Goal: Task Accomplishment & Management: Use online tool/utility

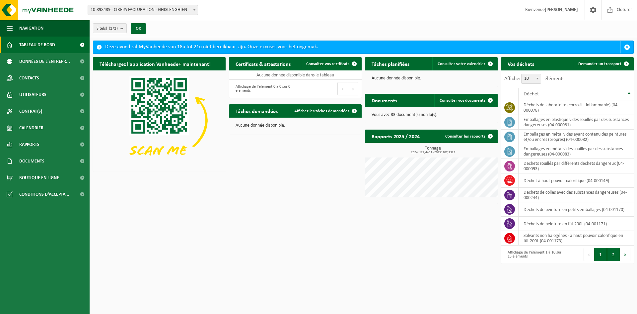
click at [613, 254] on button "2" at bounding box center [614, 254] width 13 height 13
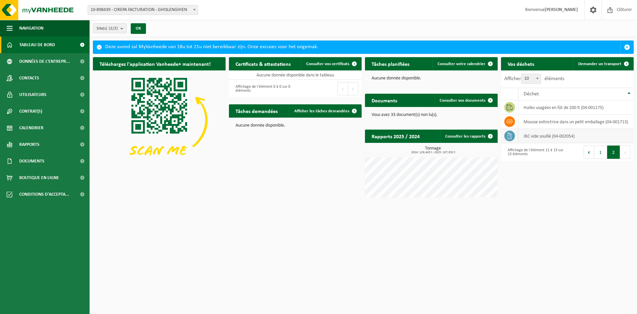
click at [548, 137] on td "IBC vide souillé (04-002054)" at bounding box center [576, 136] width 115 height 14
click at [601, 63] on span "Demander un transport" at bounding box center [600, 64] width 43 height 4
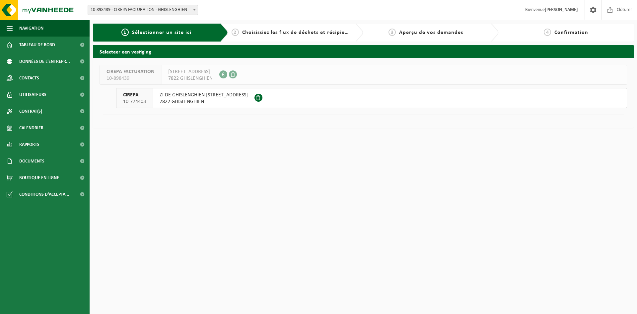
click at [173, 102] on span "7822 GHISLENGHIEN" at bounding box center [204, 101] width 88 height 7
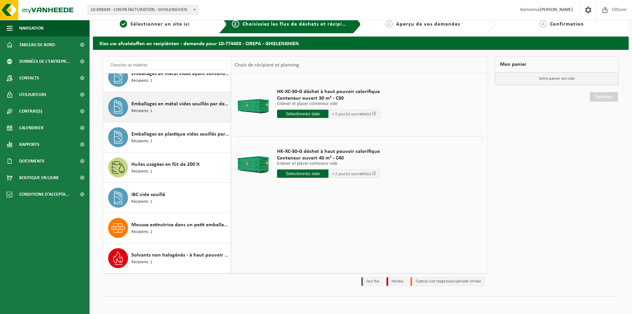
scroll to position [11, 0]
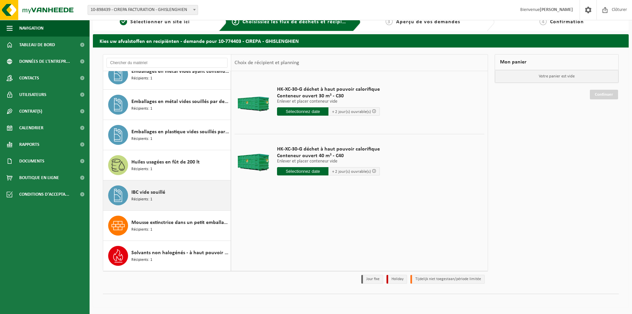
click at [139, 193] on span "IBC vide souillé" at bounding box center [148, 192] width 34 height 8
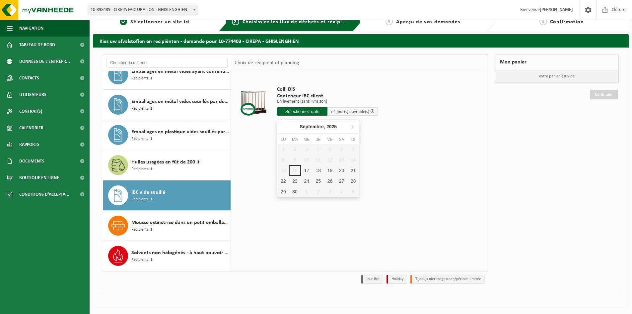
click at [294, 110] on input "text" at bounding box center [302, 111] width 50 height 8
click at [316, 170] on div "18" at bounding box center [319, 170] width 12 height 11
type input "à partir de 2025-09-18"
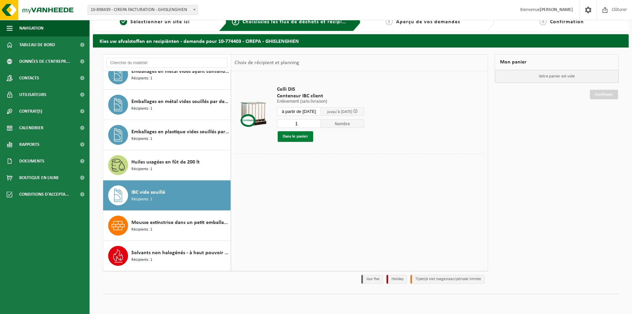
click at [295, 138] on button "Dans le panier" at bounding box center [296, 136] width 36 height 11
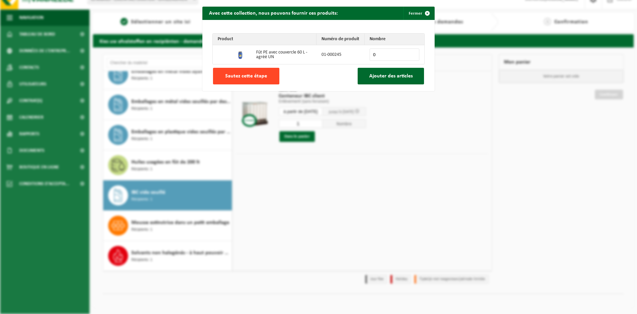
click at [242, 75] on span "Sautez cette étape" at bounding box center [246, 75] width 42 height 5
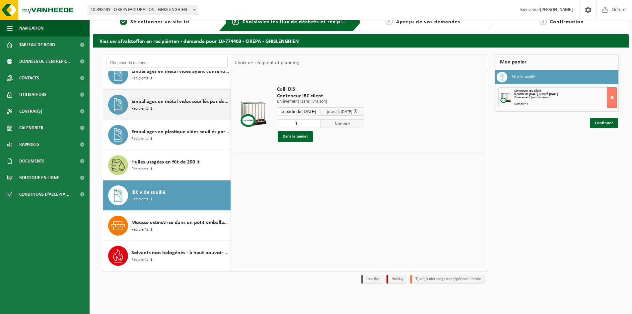
scroll to position [71, 0]
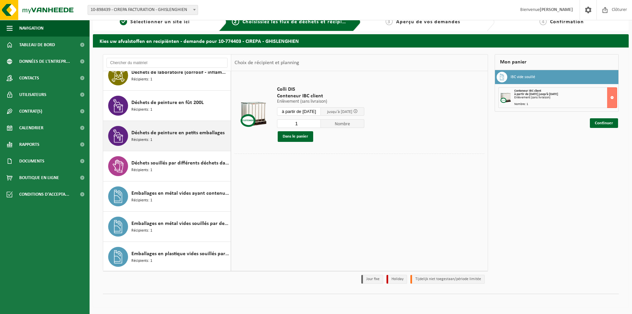
click at [158, 133] on span "Déchets de peinture en petits emballages" at bounding box center [177, 133] width 93 height 8
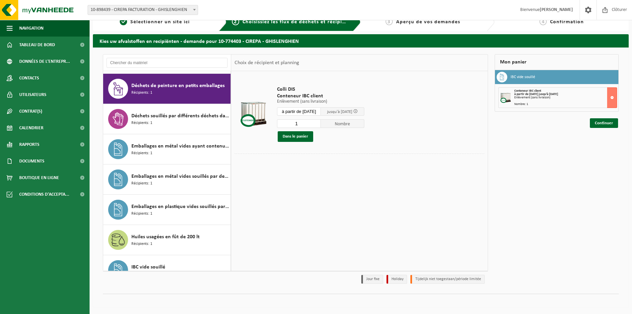
scroll to position [121, 0]
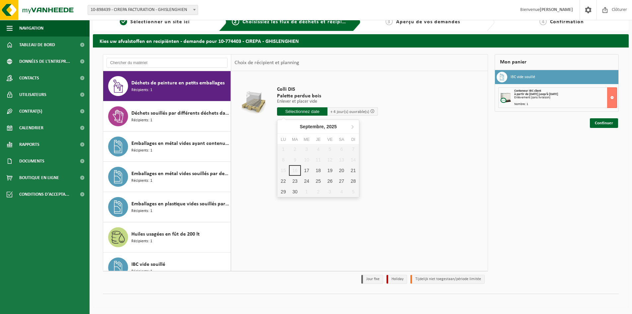
click at [291, 110] on input "text" at bounding box center [302, 111] width 50 height 8
click at [316, 167] on div "18" at bounding box center [319, 170] width 12 height 11
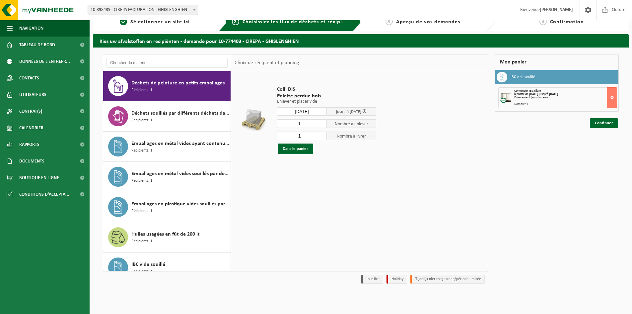
type input "à partir de 2025-09-18"
type input "0"
click at [322, 137] on input "0" at bounding box center [302, 135] width 50 height 9
click at [299, 147] on button "Dans le panier" at bounding box center [296, 148] width 36 height 11
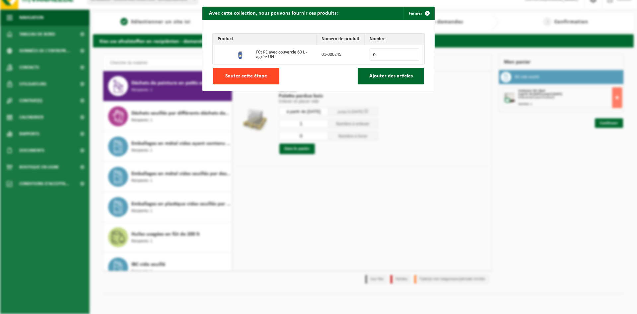
click at [238, 76] on span "Sautez cette étape" at bounding box center [246, 75] width 42 height 5
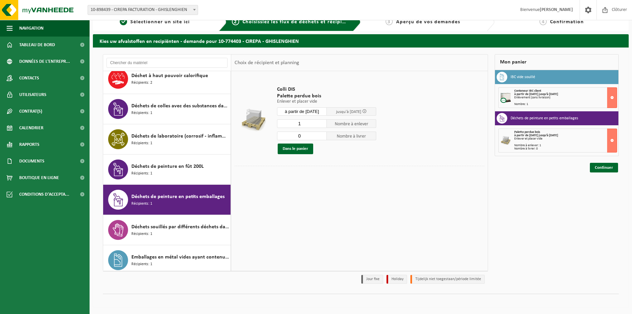
scroll to position [0, 0]
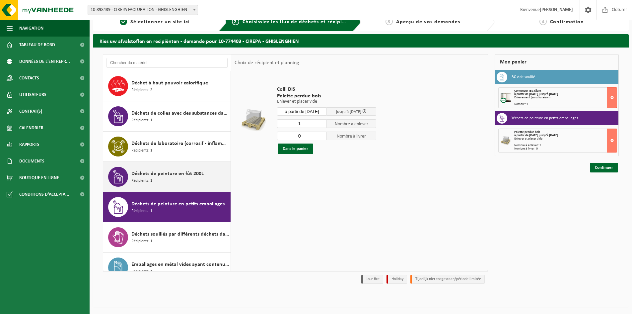
click at [149, 176] on span "Déchets de peinture en fût 200L" at bounding box center [167, 174] width 72 height 8
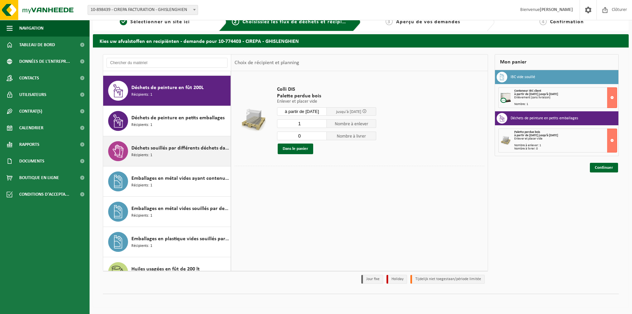
scroll to position [91, 0]
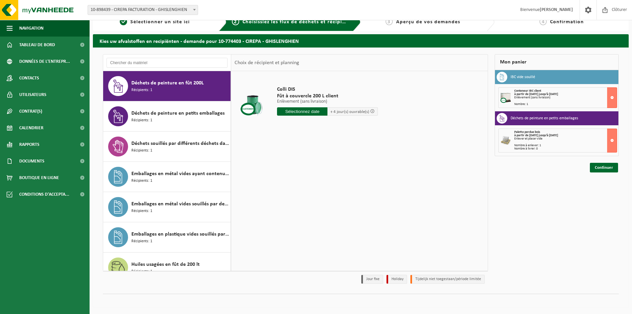
click at [303, 110] on input "text" at bounding box center [302, 111] width 50 height 8
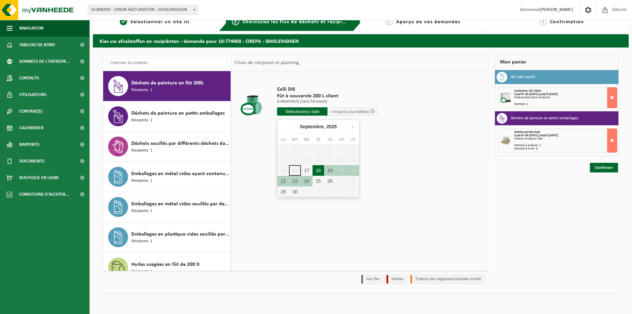
click at [316, 171] on div "18" at bounding box center [319, 170] width 12 height 11
type input "à partir de 2025-09-18"
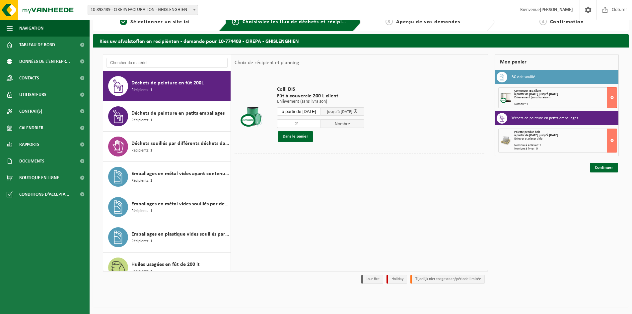
click at [320, 121] on input "2" at bounding box center [299, 123] width 44 height 9
click at [320, 121] on input "3" at bounding box center [299, 123] width 44 height 9
click at [320, 121] on input "4" at bounding box center [299, 123] width 44 height 9
click at [320, 121] on input "5" at bounding box center [299, 123] width 44 height 9
click at [320, 121] on input "6" at bounding box center [299, 123] width 44 height 9
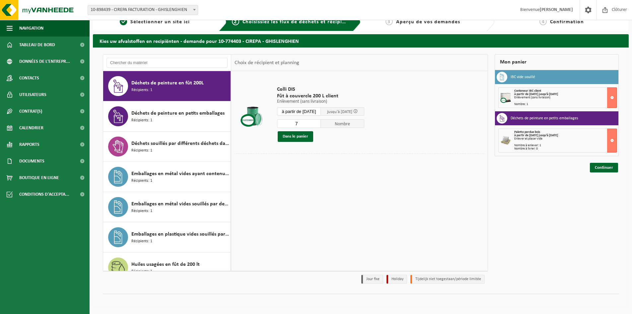
click at [320, 121] on input "7" at bounding box center [299, 123] width 44 height 9
click at [320, 121] on input "8" at bounding box center [299, 123] width 44 height 9
click at [320, 121] on input "9" at bounding box center [299, 123] width 44 height 9
type input "10"
click at [320, 121] on input "10" at bounding box center [299, 123] width 44 height 9
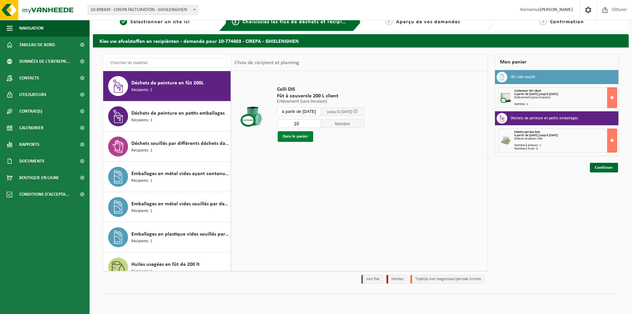
click at [293, 136] on button "Dans le panier" at bounding box center [296, 136] width 36 height 11
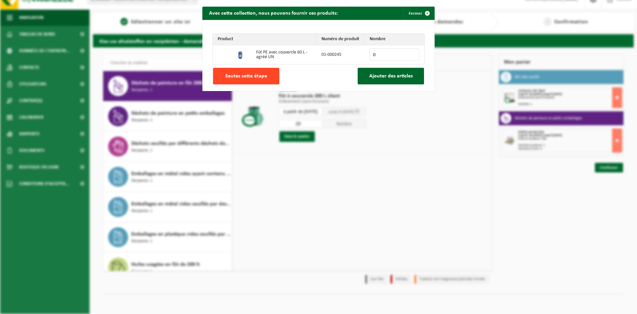
click at [241, 77] on span "Sautez cette étape" at bounding box center [246, 75] width 42 height 5
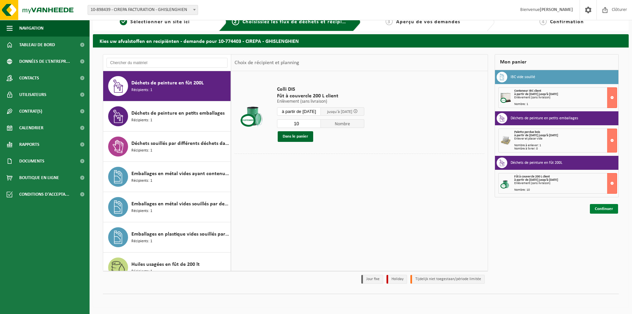
click at [608, 207] on link "Continuer" at bounding box center [604, 209] width 28 height 10
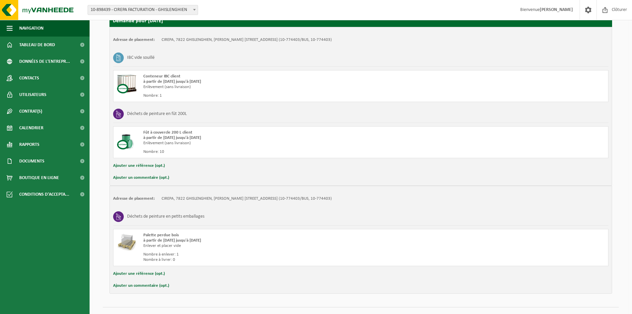
scroll to position [135, 0]
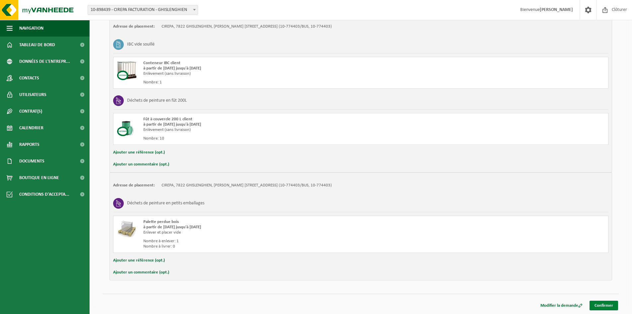
click at [608, 305] on link "Confirmer" at bounding box center [604, 305] width 29 height 10
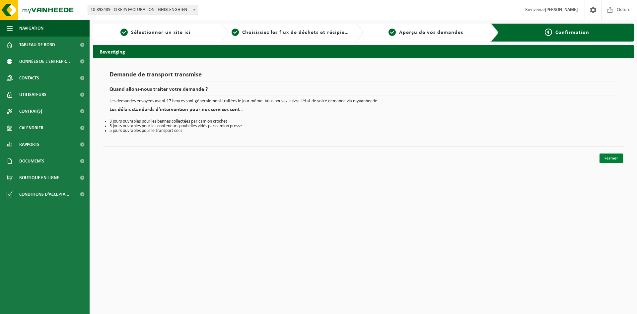
click at [613, 158] on link "Fermer" at bounding box center [612, 158] width 24 height 10
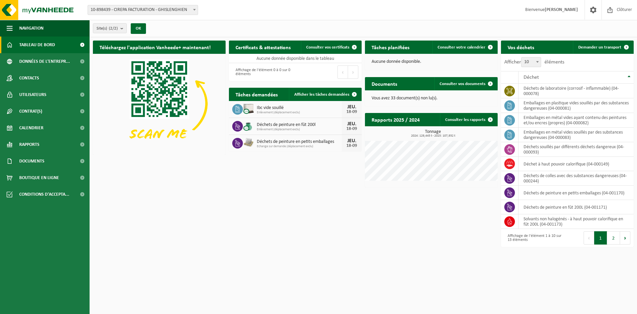
click at [615, 237] on button "2" at bounding box center [614, 237] width 13 height 13
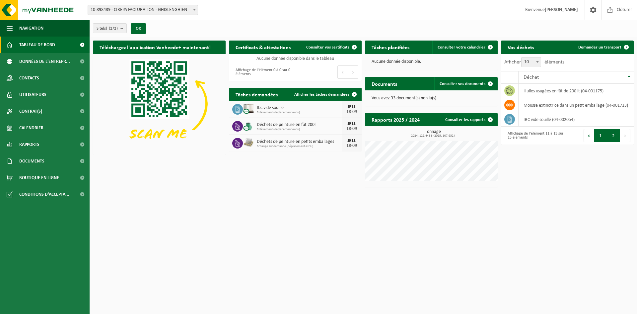
click at [599, 135] on button "1" at bounding box center [601, 135] width 13 height 13
